Goal: Communication & Community: Connect with others

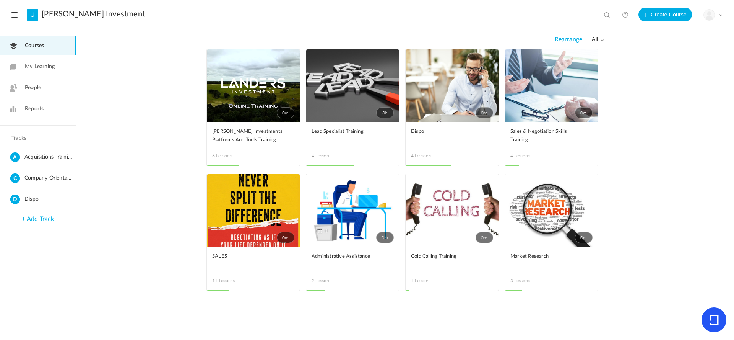
click at [24, 88] on link "People" at bounding box center [38, 87] width 76 height 19
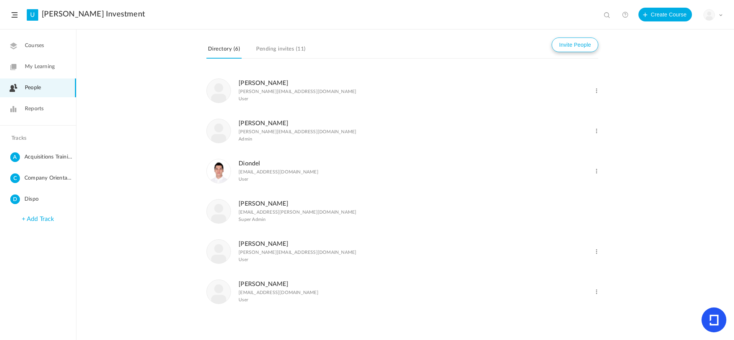
click at [576, 46] on button "Invite People" at bounding box center [575, 44] width 47 height 15
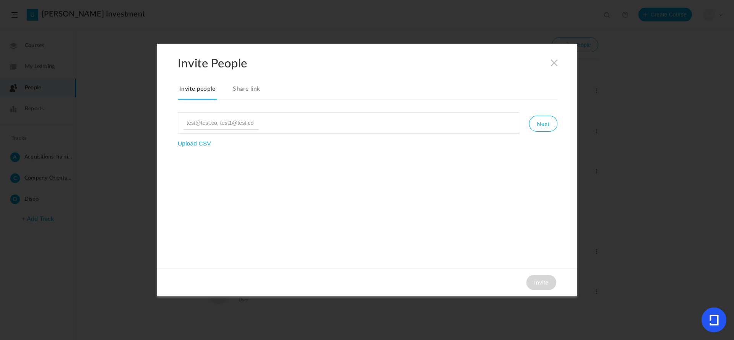
type input "[EMAIL_ADDRESS][DOMAIN_NAME]"
click at [536, 124] on button "Next" at bounding box center [543, 124] width 28 height 16
click at [542, 284] on button "Invite" at bounding box center [542, 282] width 30 height 15
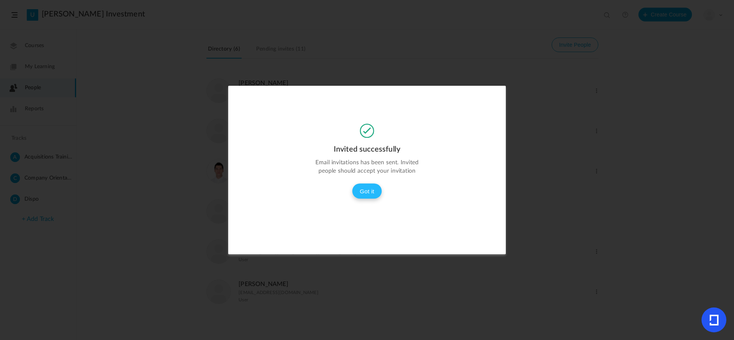
click at [357, 192] on button "Got it" at bounding box center [367, 190] width 30 height 15
